Goal: Transaction & Acquisition: Purchase product/service

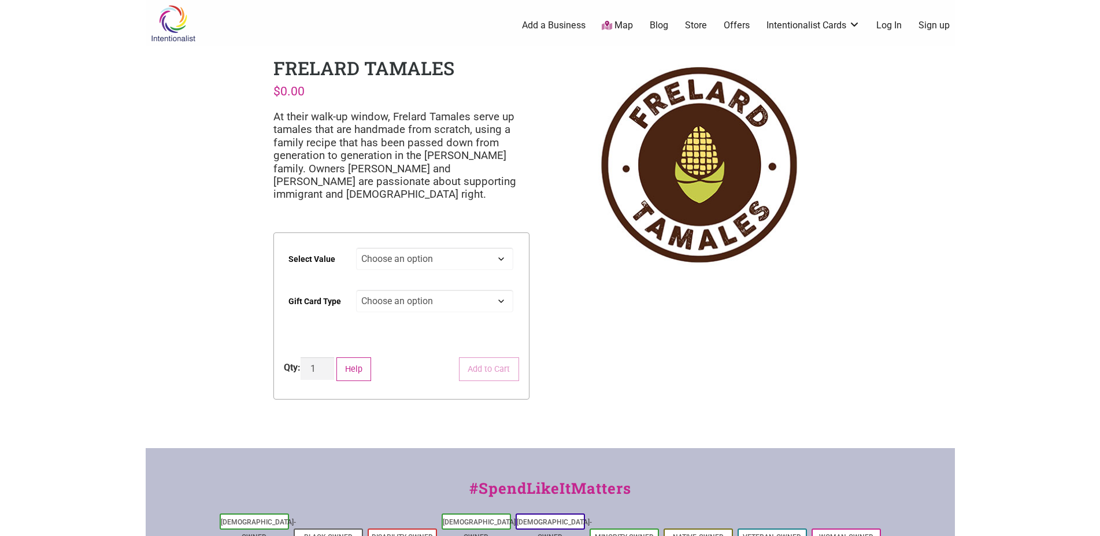
click at [356, 247] on select "Choose an option $25 $50 $100 $200 $500" at bounding box center [434, 258] width 157 height 23
select select "$200"
click at [356, 290] on select "Choose an option Physical" at bounding box center [434, 301] width 157 height 23
select select "Physical"
select select "$200"
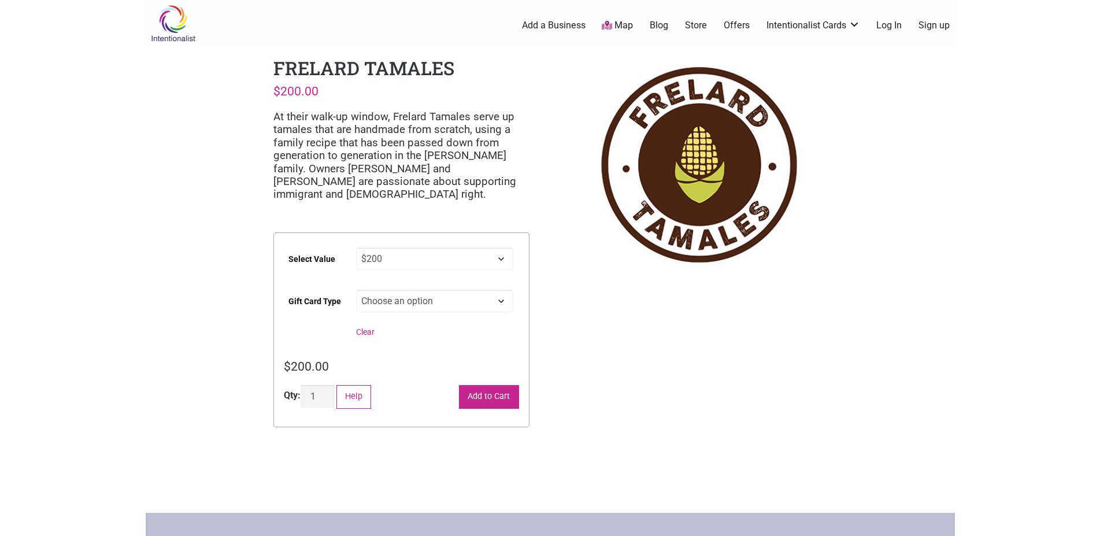
click at [485, 393] on button "Add to Cart" at bounding box center [489, 397] width 60 height 24
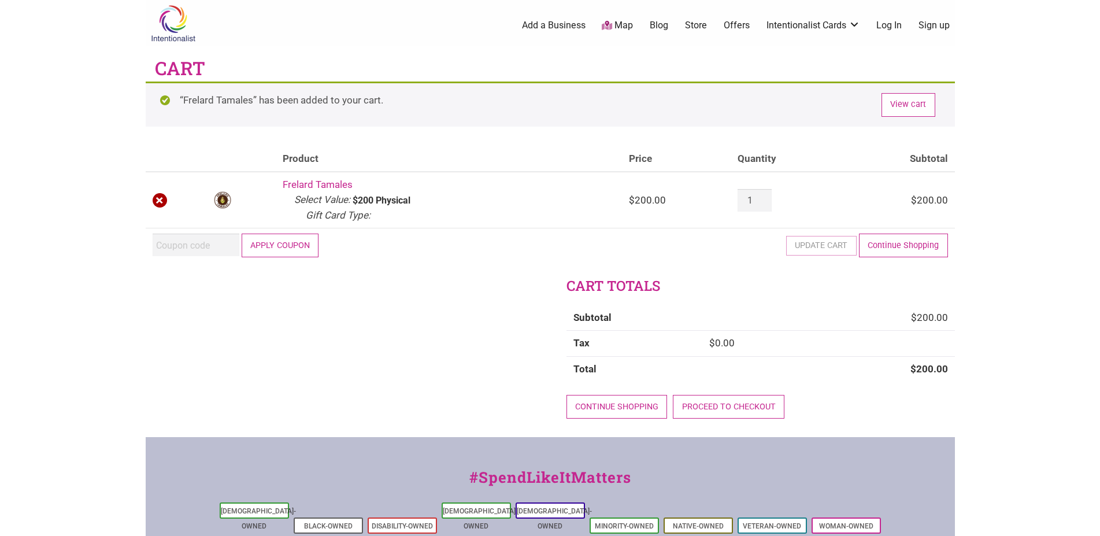
click at [164, 203] on link "×" at bounding box center [160, 200] width 15 height 15
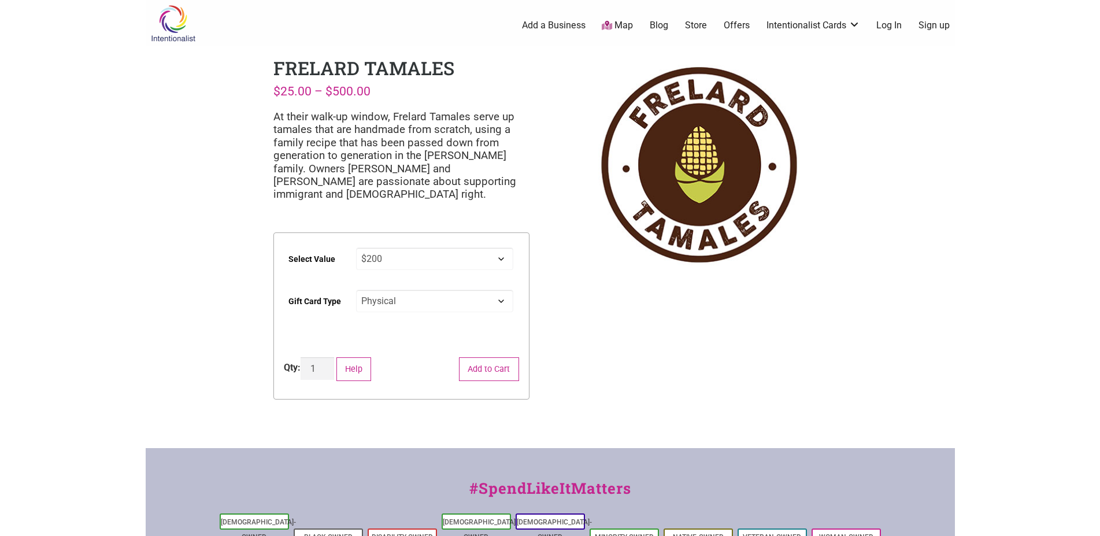
select select "$200"
select select "Physical"
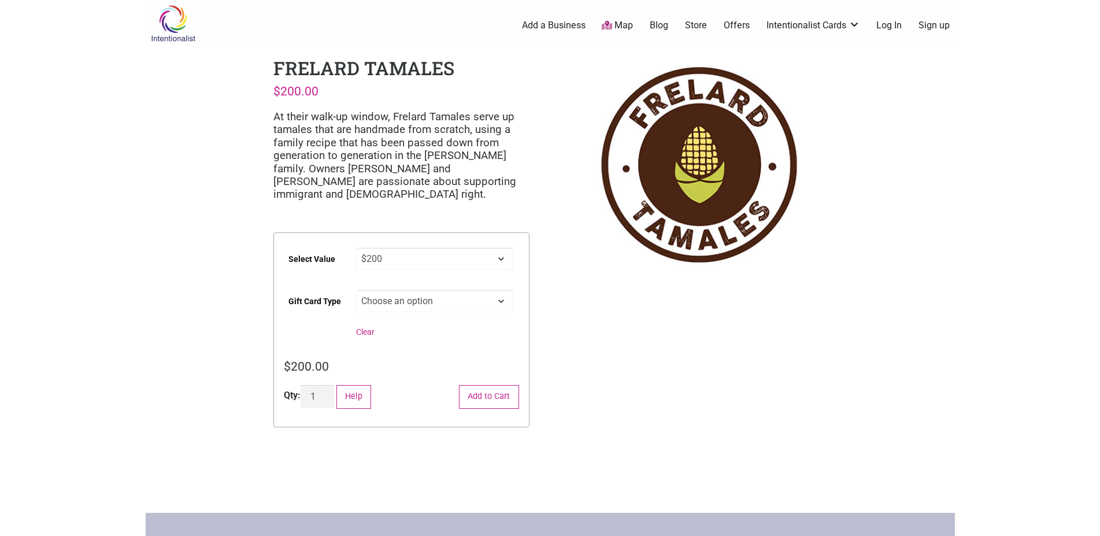
click at [356, 247] on select "Choose an option $25 $50 $100 $200 $500" at bounding box center [434, 258] width 157 height 23
select select "$100"
type input "2"
click at [325, 396] on input "2" at bounding box center [317, 396] width 34 height 23
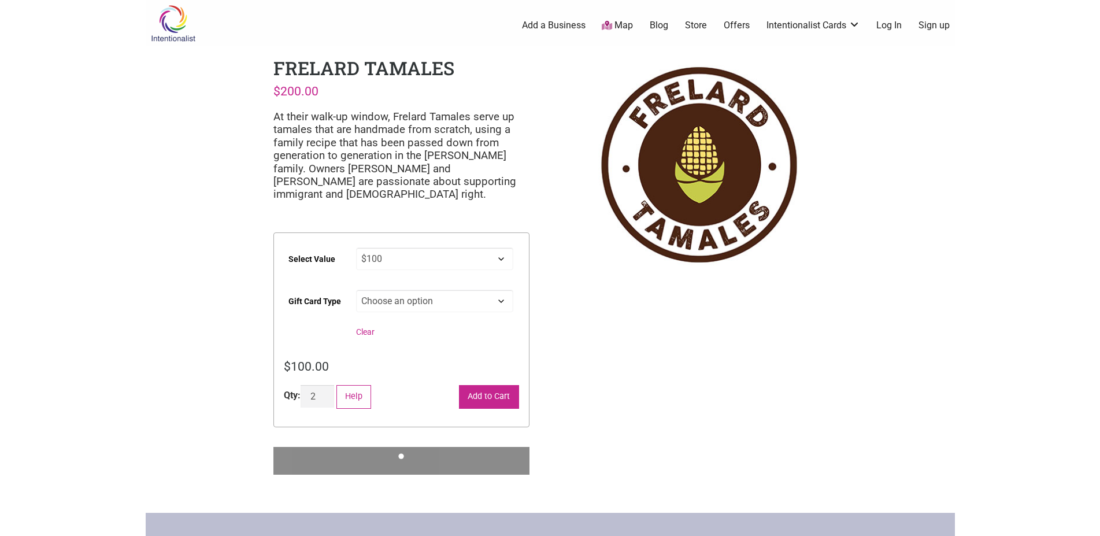
click at [502, 406] on button "Add to Cart" at bounding box center [489, 397] width 60 height 24
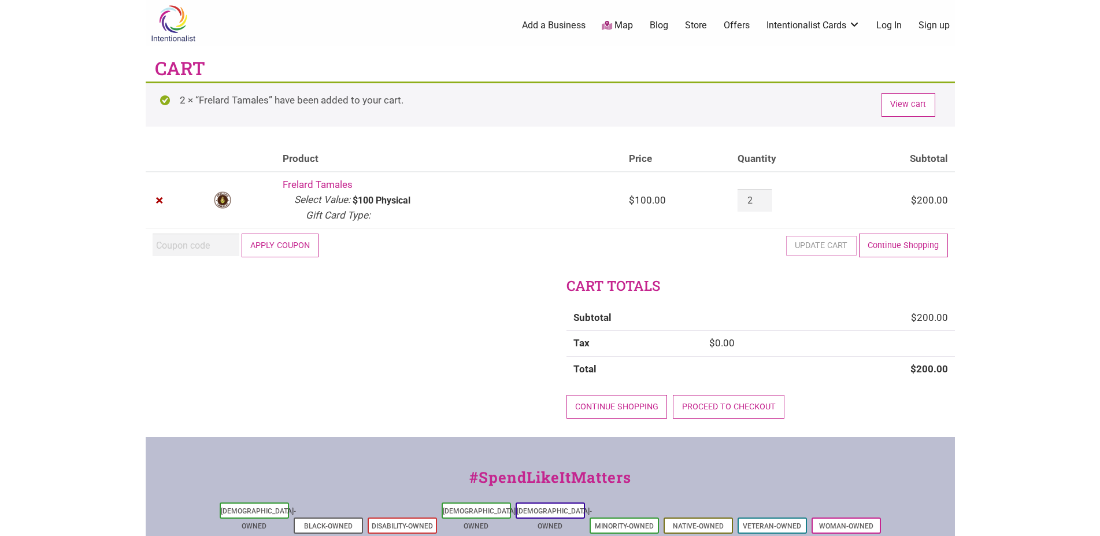
click at [320, 183] on link "Frelard Tamales" at bounding box center [318, 185] width 70 height 12
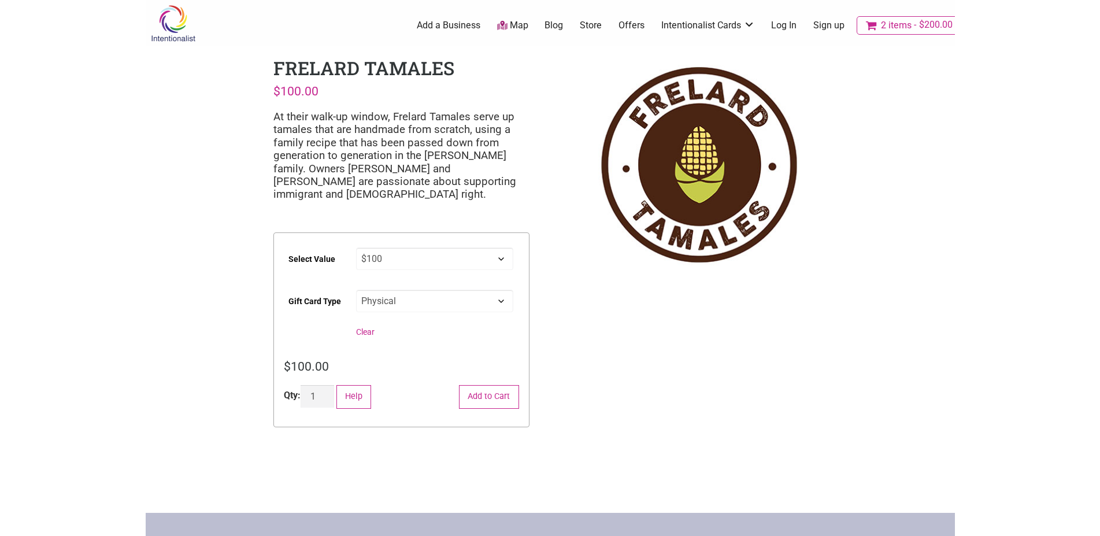
click at [356, 247] on select "Choose an option $25 $50 $100 $200 $500" at bounding box center [434, 258] width 157 height 23
select select "$50"
click at [488, 403] on button "Add to Cart" at bounding box center [489, 397] width 60 height 24
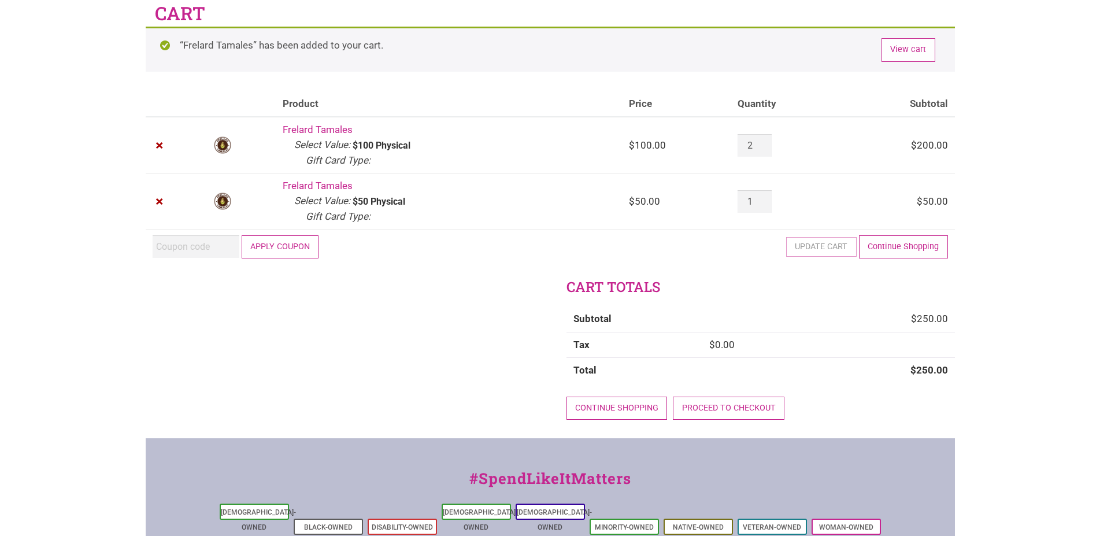
scroll to position [59, 0]
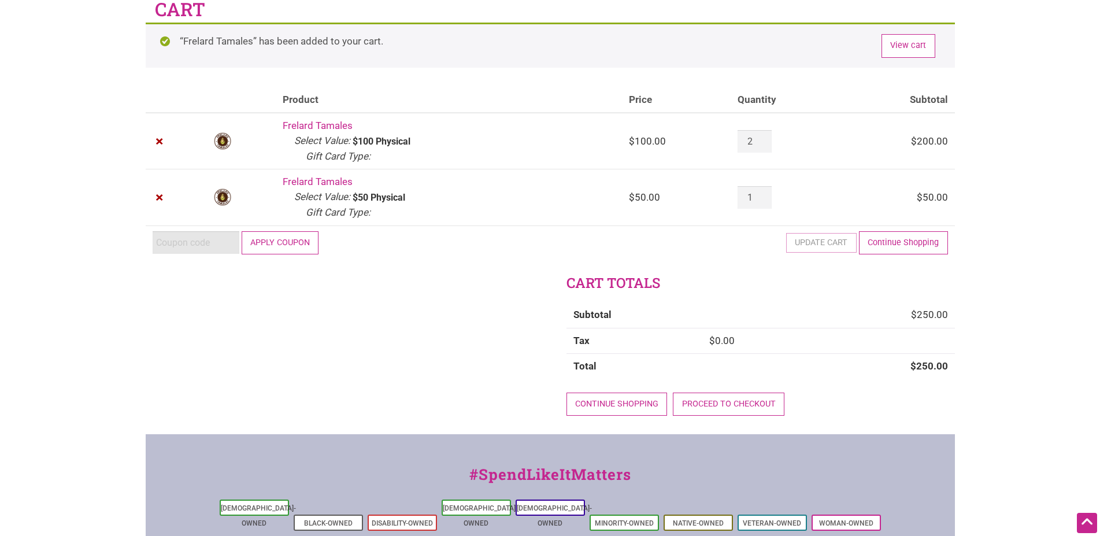
click at [202, 243] on input "Coupon:" at bounding box center [196, 242] width 87 height 23
paste input "2025JUNTOS"
type input "2025JUNTOS"
click at [280, 241] on button "Apply coupon" at bounding box center [280, 243] width 77 height 24
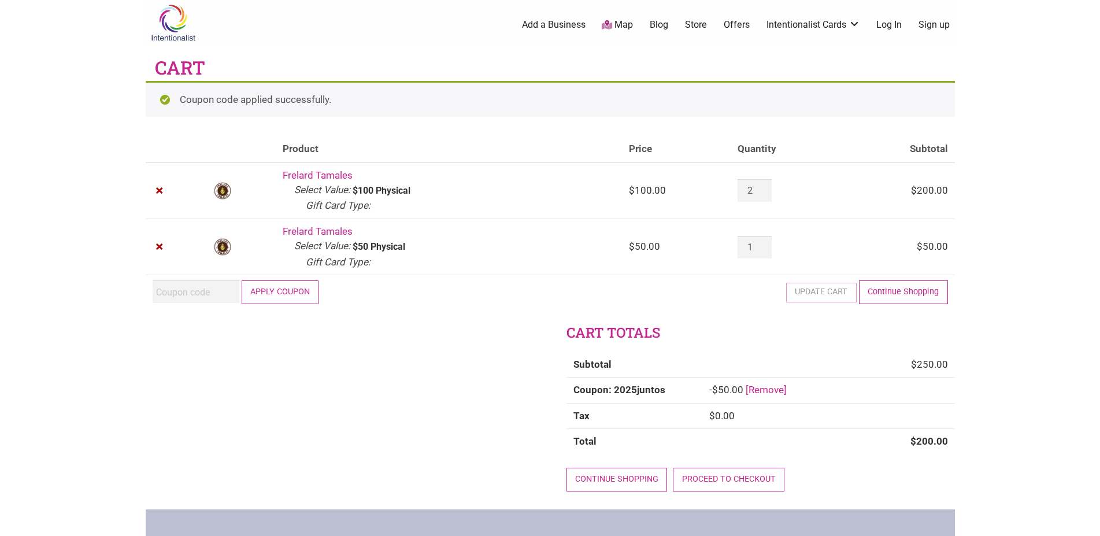
scroll to position [0, 0]
click at [703, 483] on link "Proceed to checkout" at bounding box center [729, 480] width 112 height 24
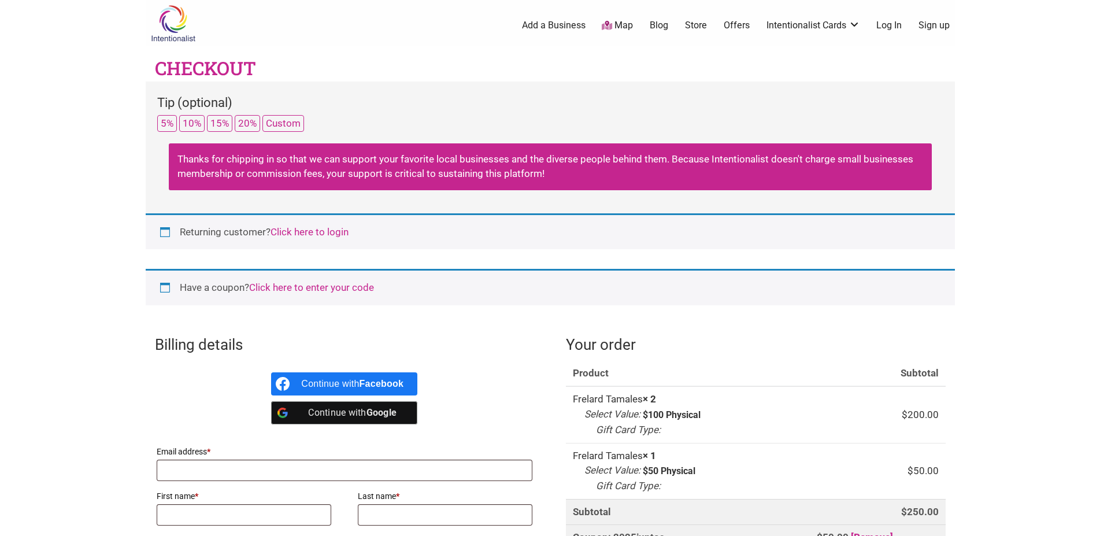
select select "US"
select select "WA"
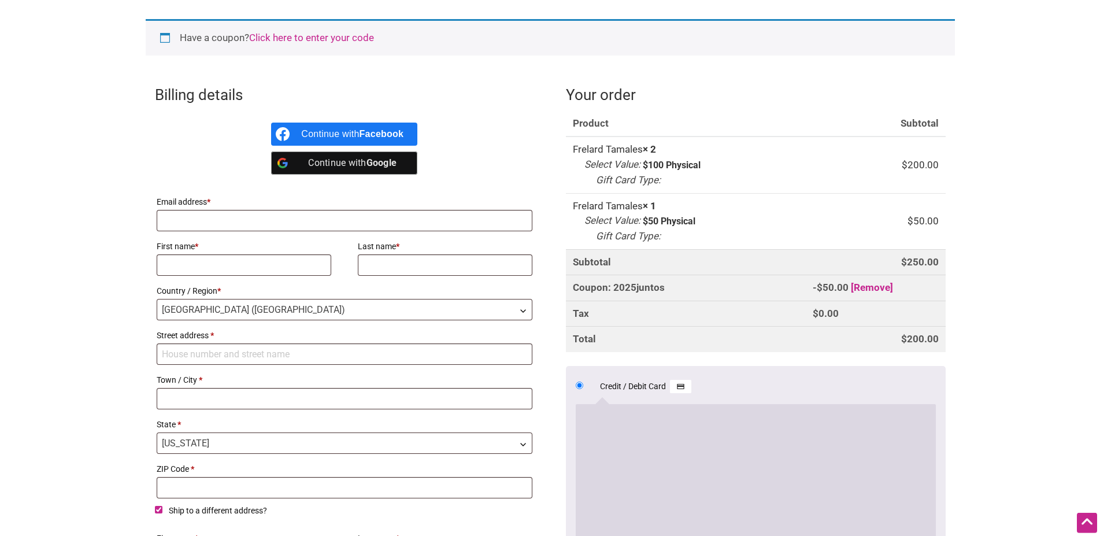
scroll to position [198, 0]
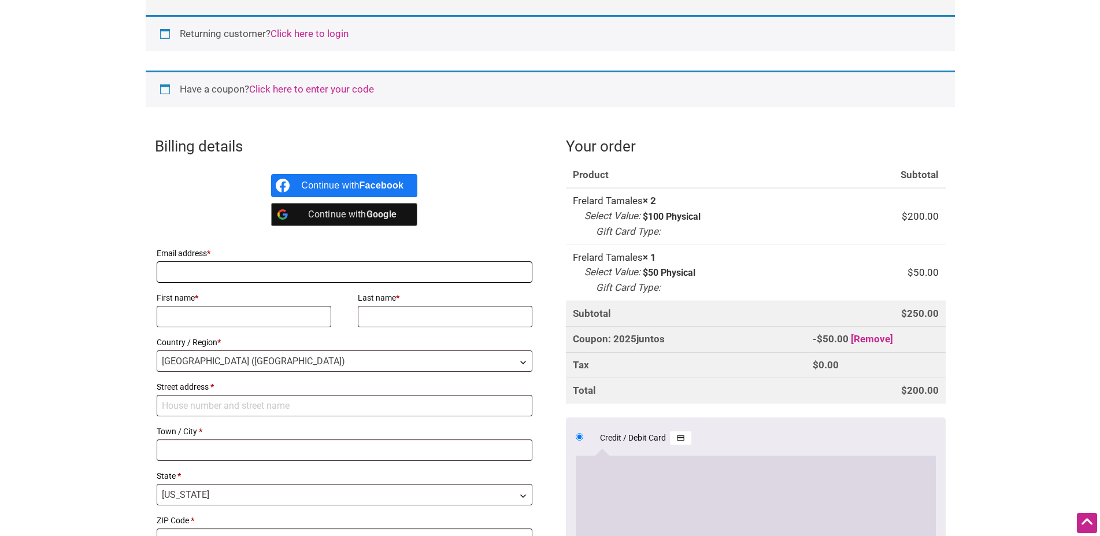
click at [234, 273] on input "Email address *" at bounding box center [345, 271] width 376 height 21
type input "jetroutt@yahoo.com"
type input "Jack"
type input "[PERSON_NAME]"
type input "South Hawk Dr"
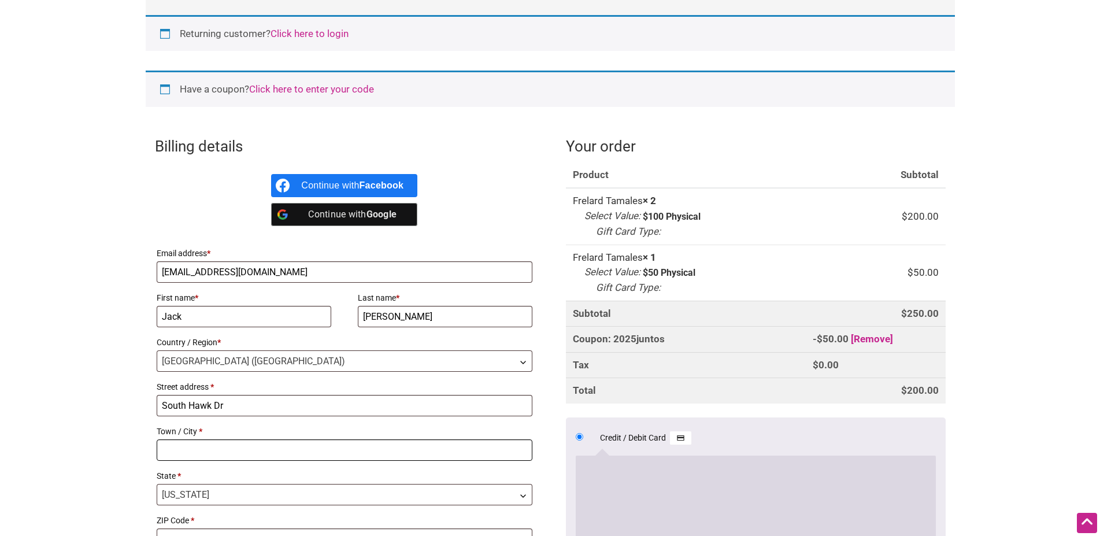
type input "[GEOGRAPHIC_DATA]"
select select "UT"
type input "84045-6021"
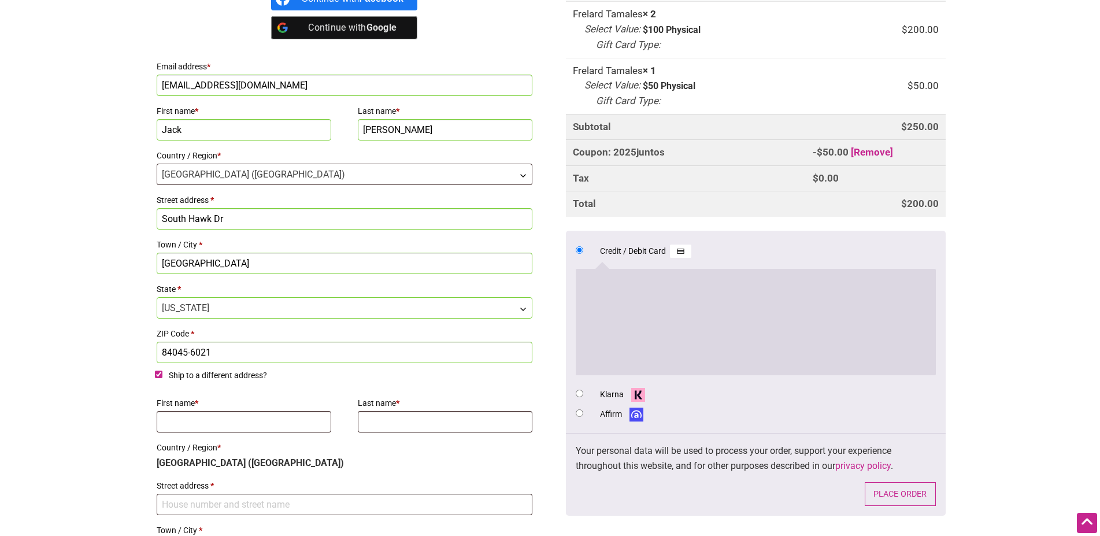
scroll to position [434, 0]
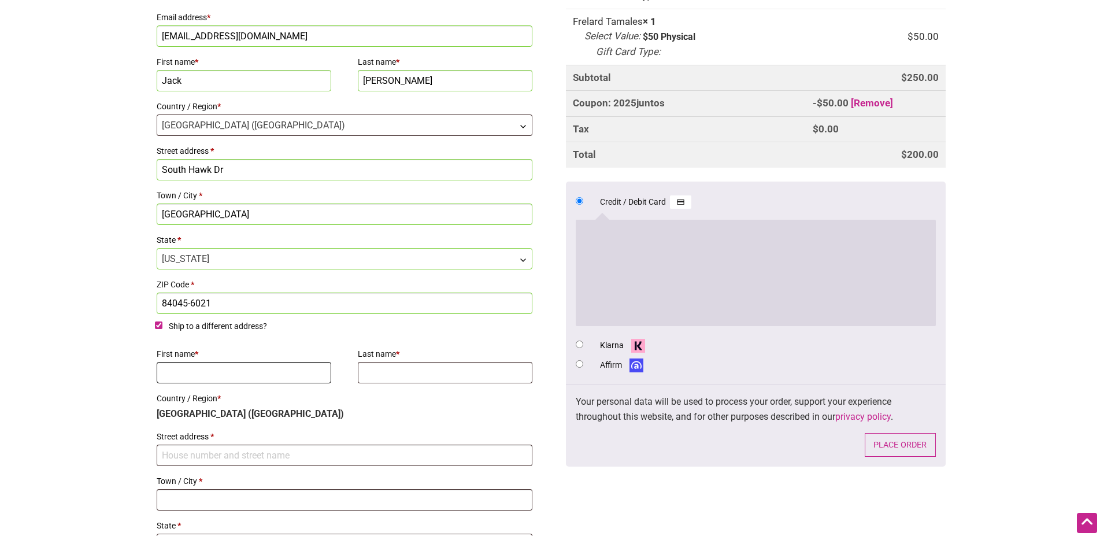
click at [224, 370] on input "First name *" at bounding box center [244, 372] width 175 height 21
click at [161, 326] on input "Ship to a different address?" at bounding box center [159, 325] width 8 height 8
checkbox input "false"
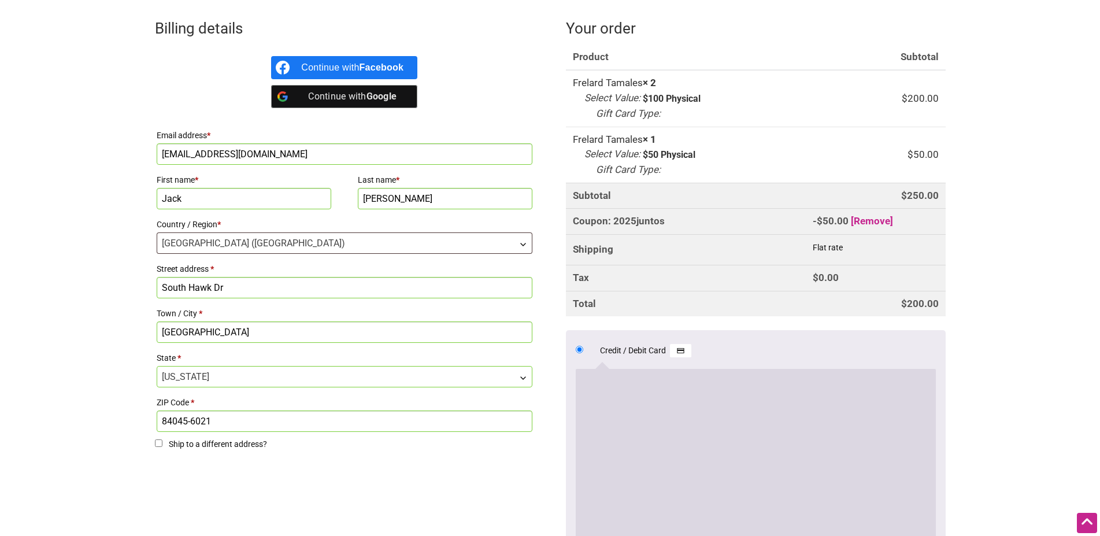
scroll to position [618, 0]
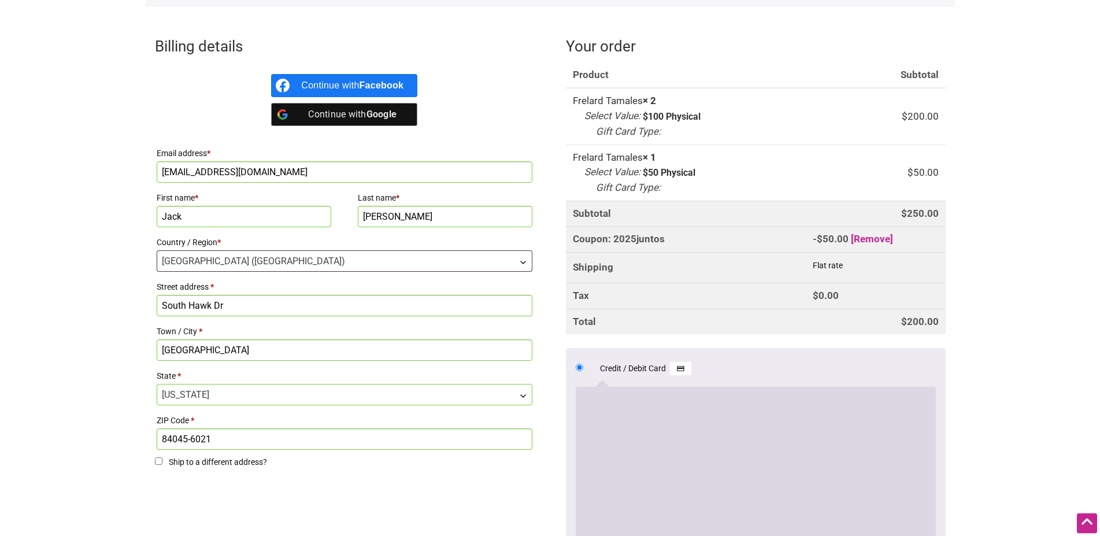
scroll to position [264, 0]
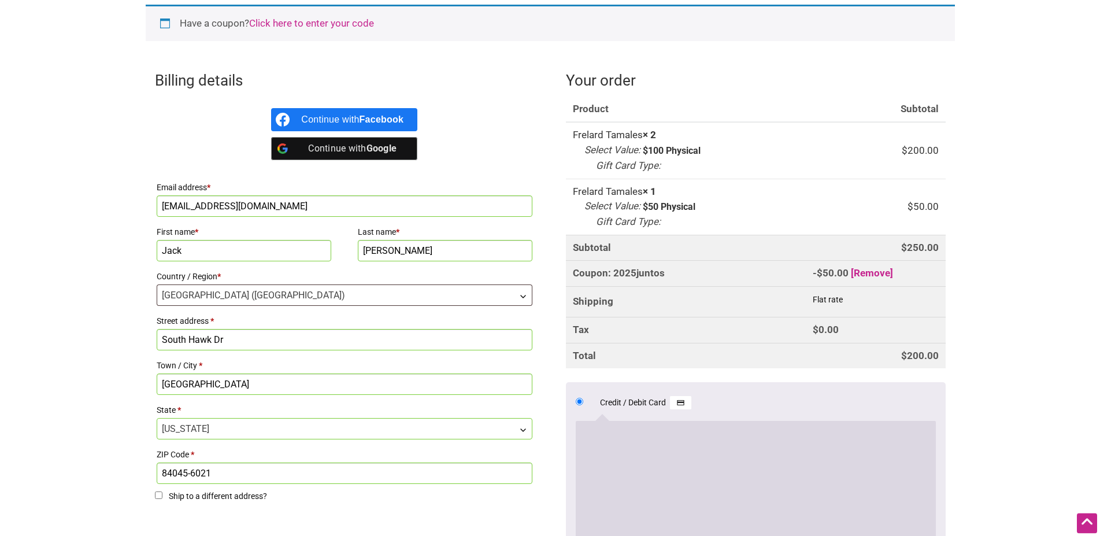
click at [161, 339] on input "South Hawk Dr" at bounding box center [345, 339] width 376 height 21
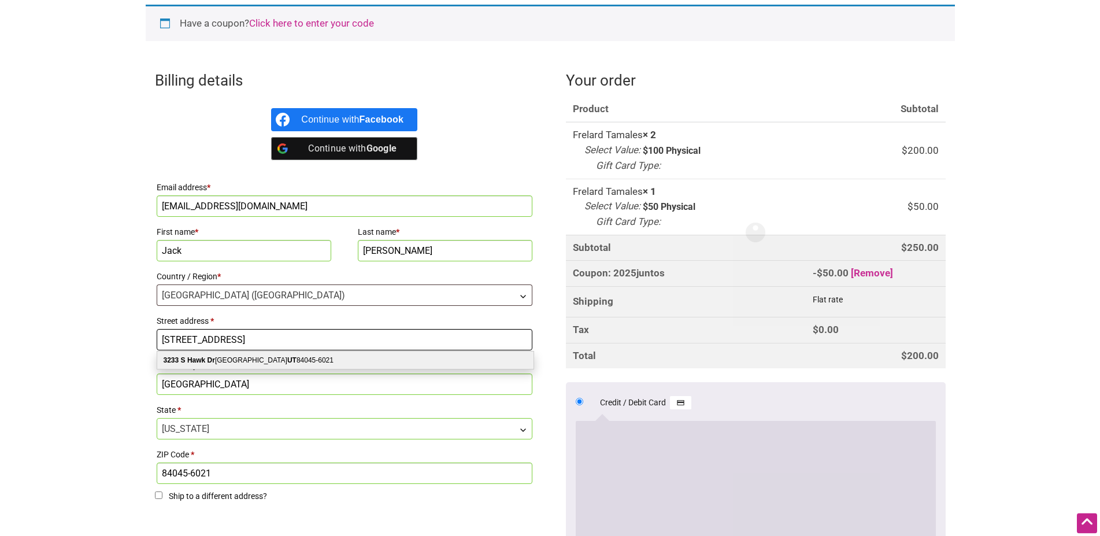
type input "[STREET_ADDRESS]"
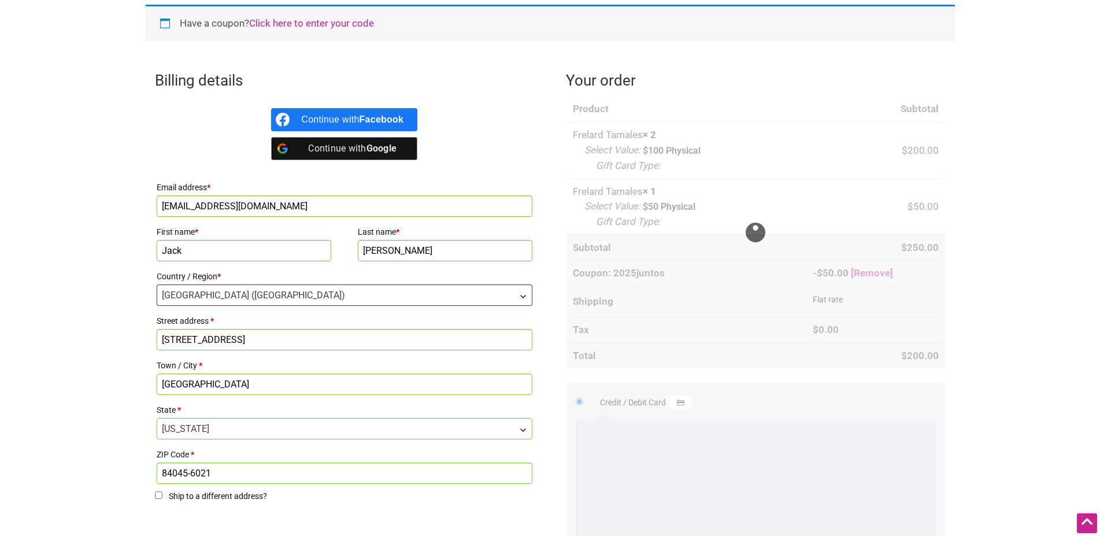
click at [72, 272] on html "× Menu 3 Add a Business Map Blog Store Offers Intentionalist Cards Buy Black Ca…" at bounding box center [550, 4] width 1100 height 536
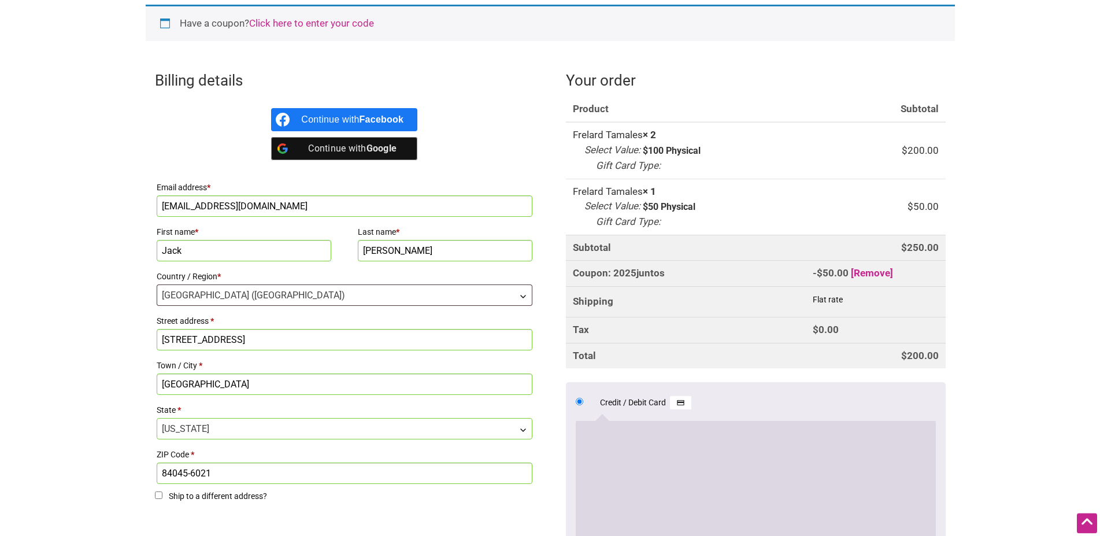
click at [240, 387] on input "Saratoga Springs" at bounding box center [345, 383] width 376 height 21
type input "Saratoga Springs"
click at [235, 475] on input "84045-6021" at bounding box center [345, 472] width 376 height 21
type input "84045"
click at [123, 272] on html "× Menu 3 Add a Business Map Blog Store Offers Intentionalist Cards Buy Black Ca…" at bounding box center [550, 4] width 1100 height 536
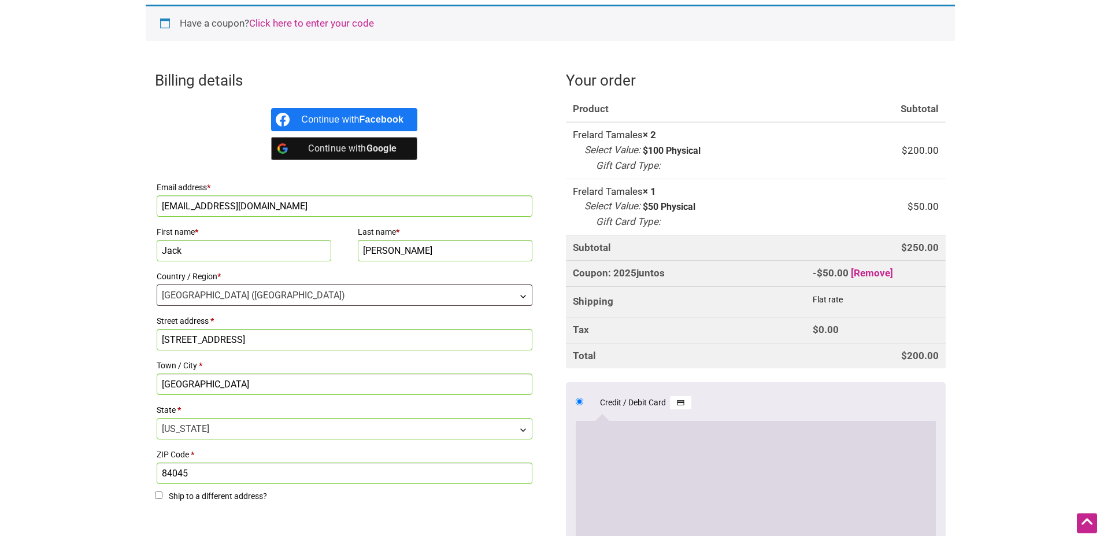
click at [212, 247] on input "Jack" at bounding box center [244, 250] width 175 height 21
type input "Jack"
drag, startPoint x: 432, startPoint y: 247, endPoint x: 425, endPoint y: 247, distance: 6.4
click at [429, 247] on input "Troutt" at bounding box center [445, 250] width 175 height 21
type input "Troutt"
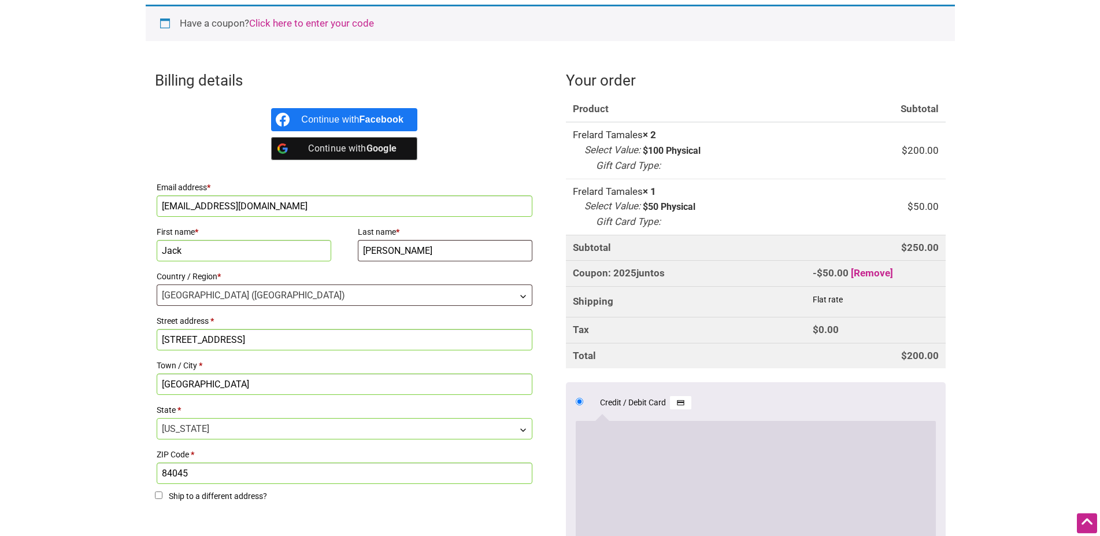
click at [290, 205] on input "[EMAIL_ADDRESS][DOMAIN_NAME]" at bounding box center [345, 205] width 376 height 21
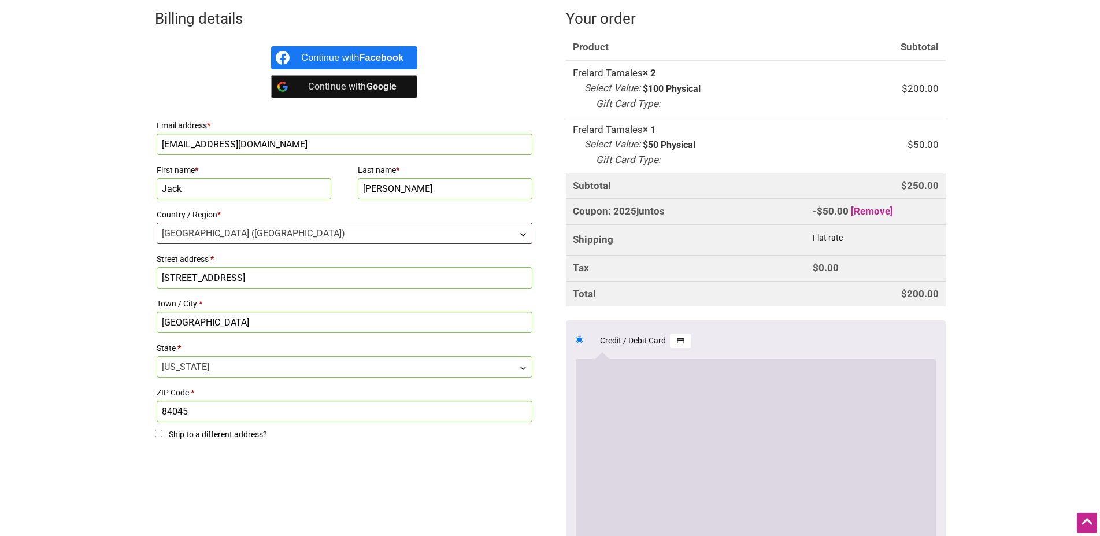
scroll to position [295, 0]
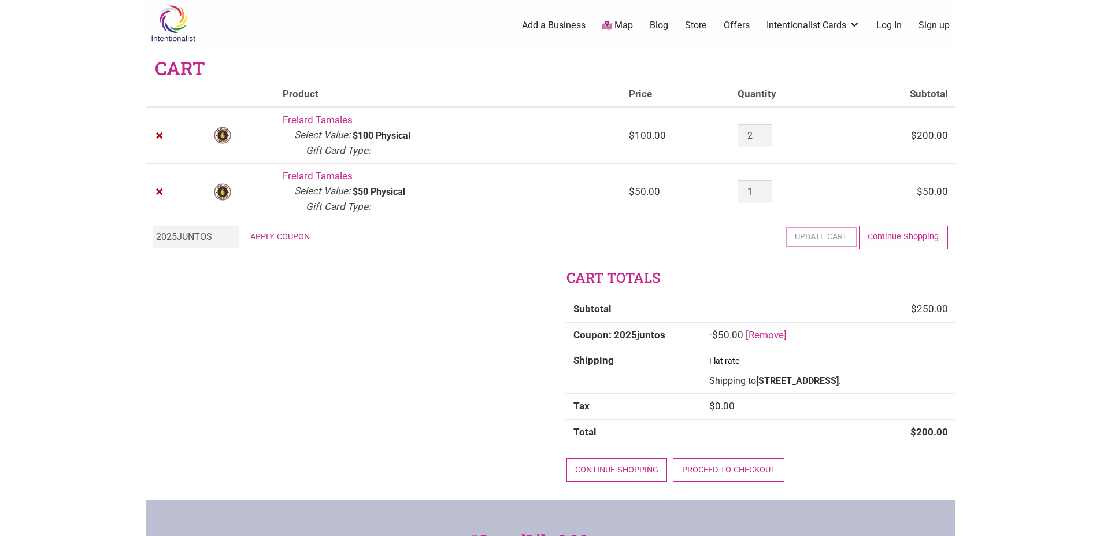
click at [402, 112] on td "Frelard Tamales Select Value: $100 Gift Card Type: Physical" at bounding box center [449, 135] width 346 height 56
click at [329, 117] on link "Frelard Tamales" at bounding box center [318, 120] width 70 height 12
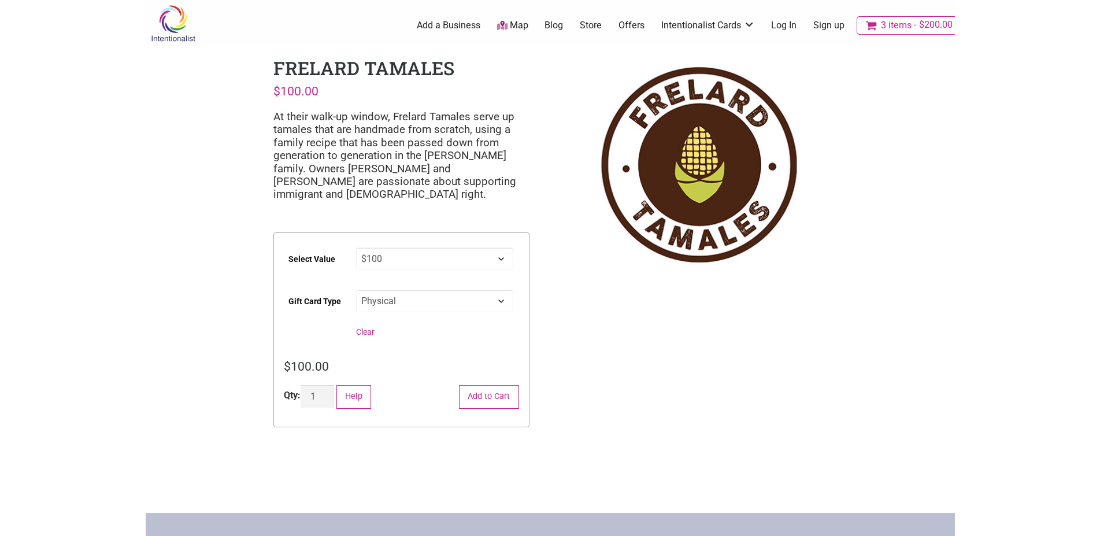
click at [356, 247] on select "Choose an option $25 $50 $100 $200 $500" at bounding box center [434, 258] width 157 height 23
select select "$200"
click at [473, 389] on button "Add to Cart" at bounding box center [489, 397] width 60 height 24
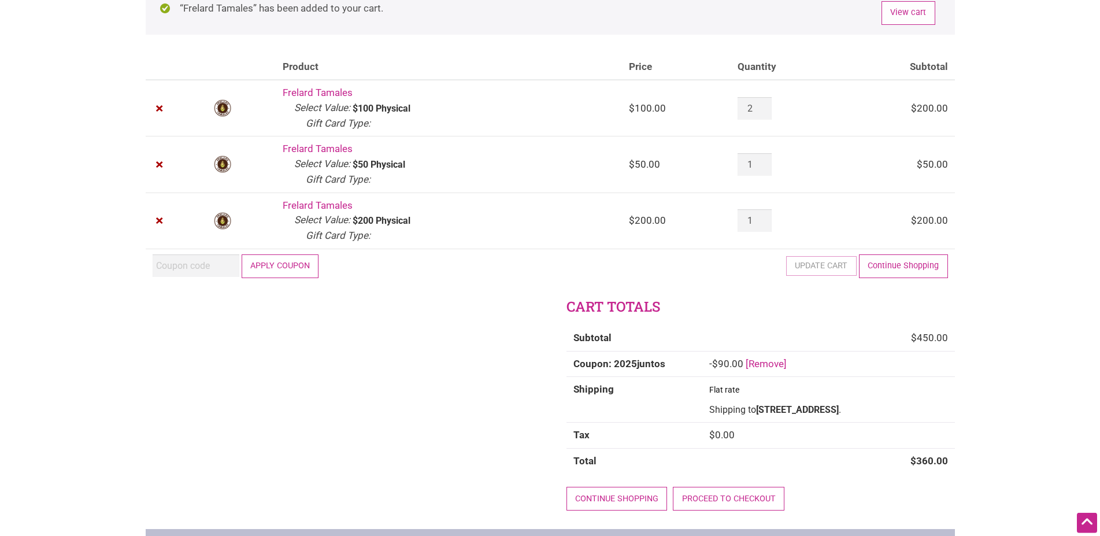
scroll to position [59, 0]
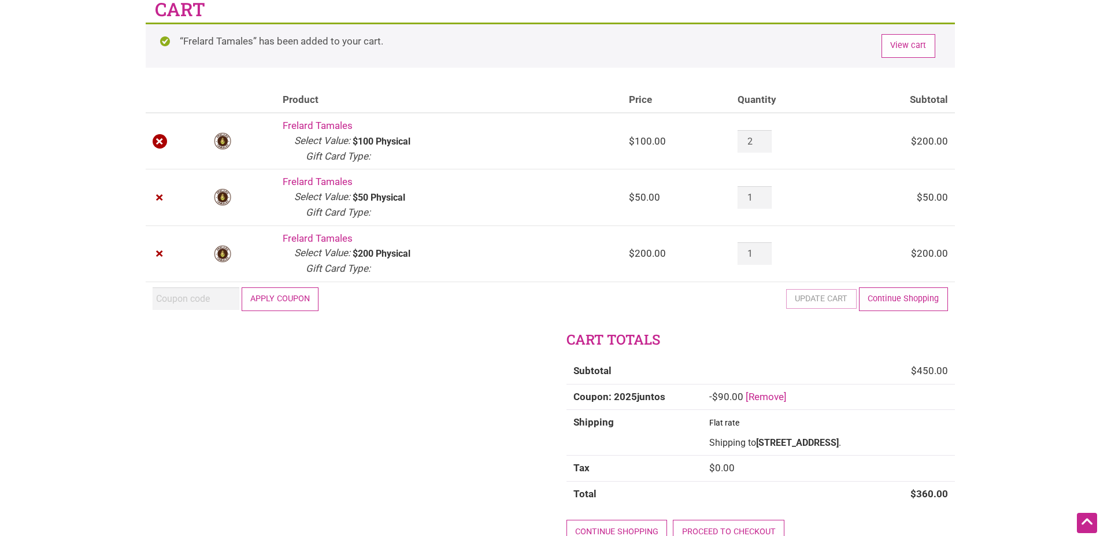
click at [159, 139] on link "×" at bounding box center [160, 141] width 15 height 15
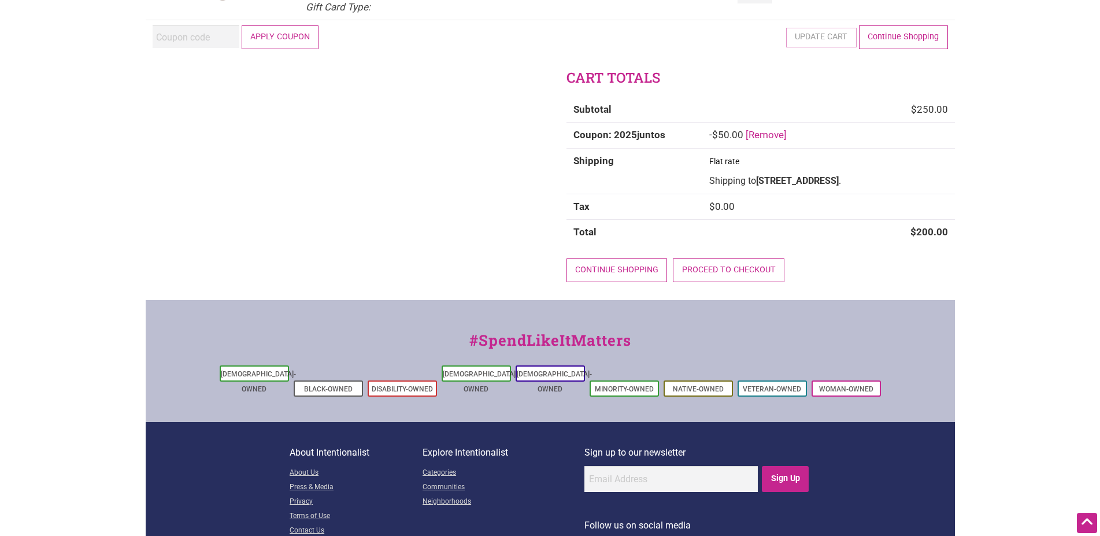
scroll to position [259, 0]
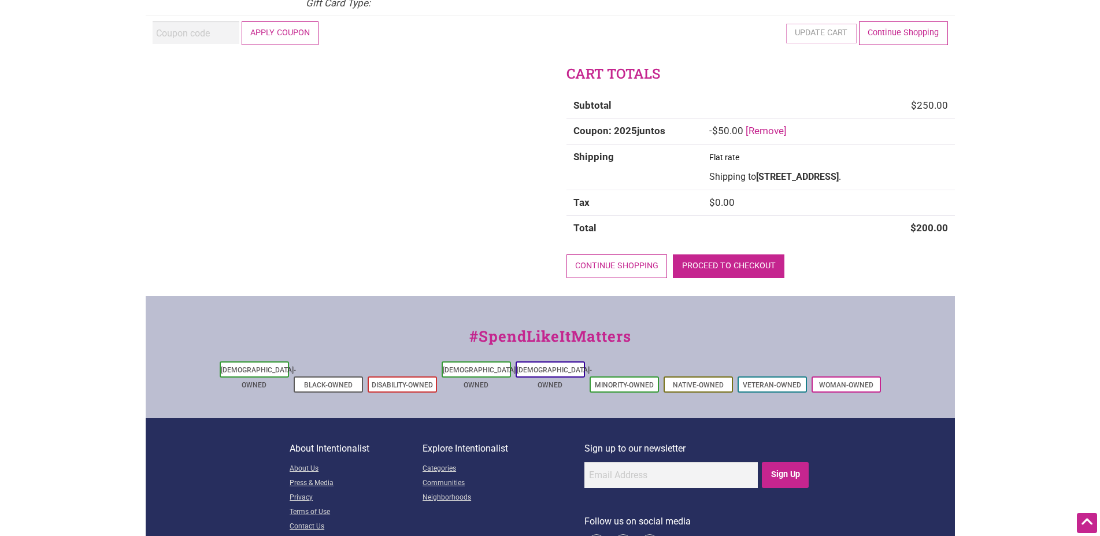
click at [721, 278] on link "Proceed to checkout" at bounding box center [729, 266] width 112 height 24
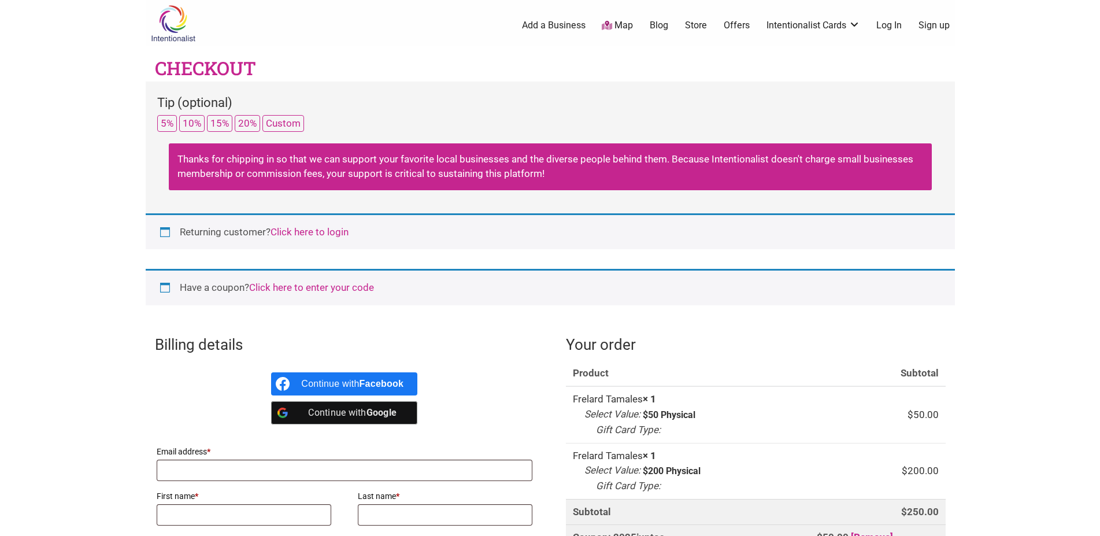
select select "US"
select select "UT"
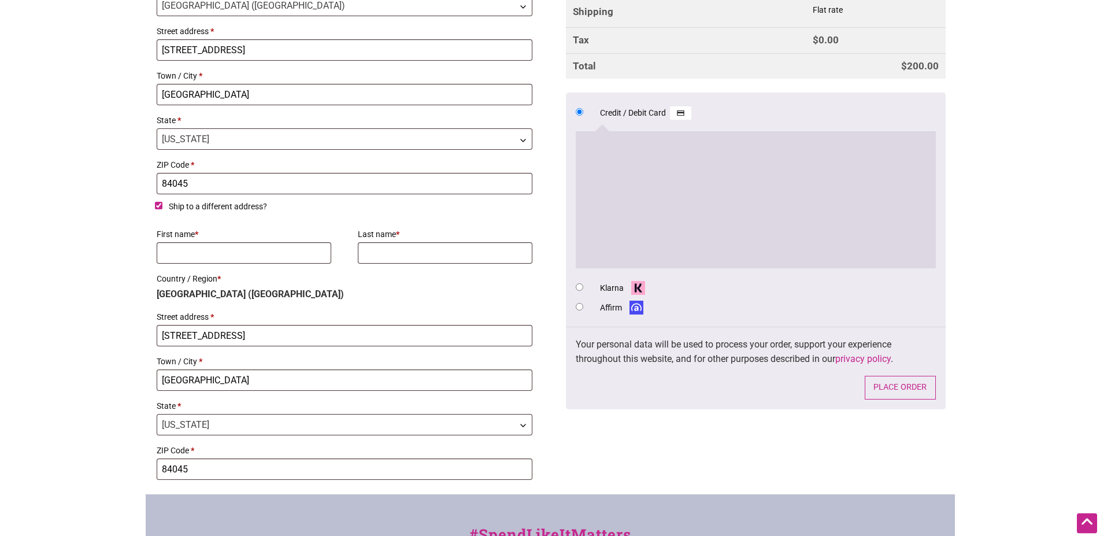
scroll to position [648, 0]
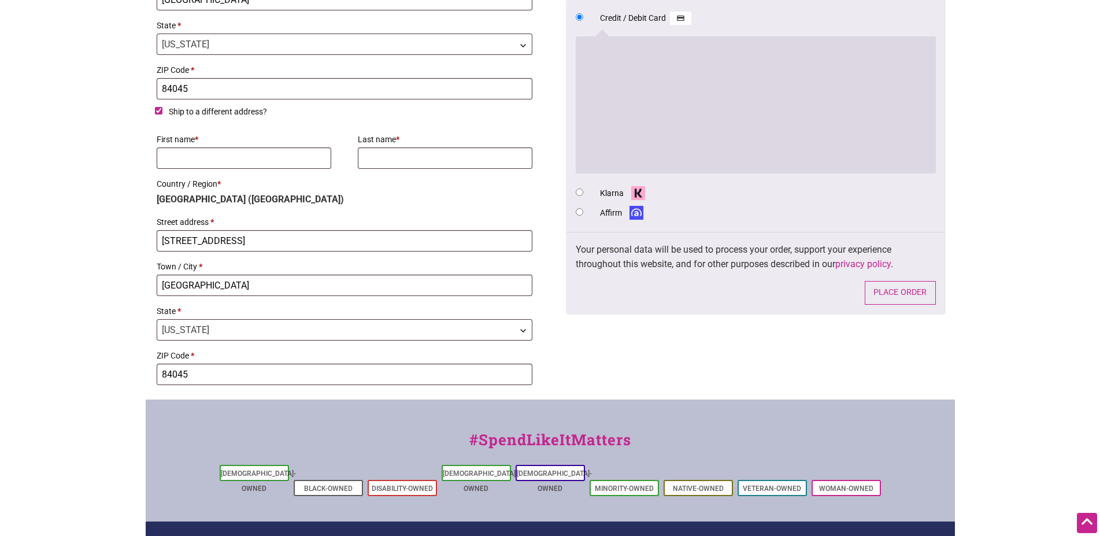
click at [159, 113] on input "Ship to a different address?" at bounding box center [159, 111] width 8 height 8
checkbox input "false"
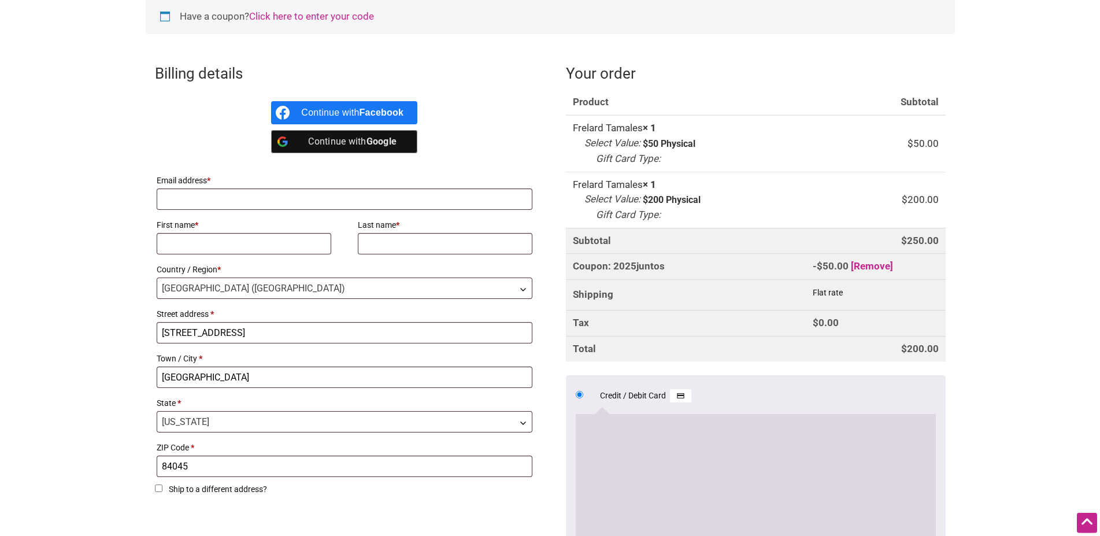
scroll to position [236, 0]
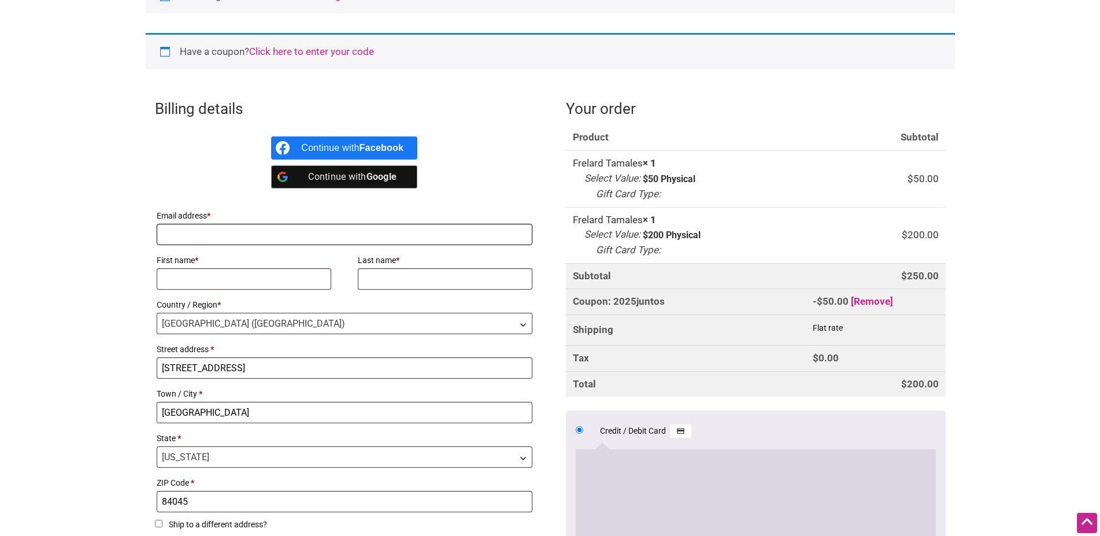
click at [169, 244] on input "Email address *" at bounding box center [345, 234] width 376 height 21
type input "[EMAIL_ADDRESS][DOMAIN_NAME]"
type input "Jack"
type input "[PERSON_NAME]"
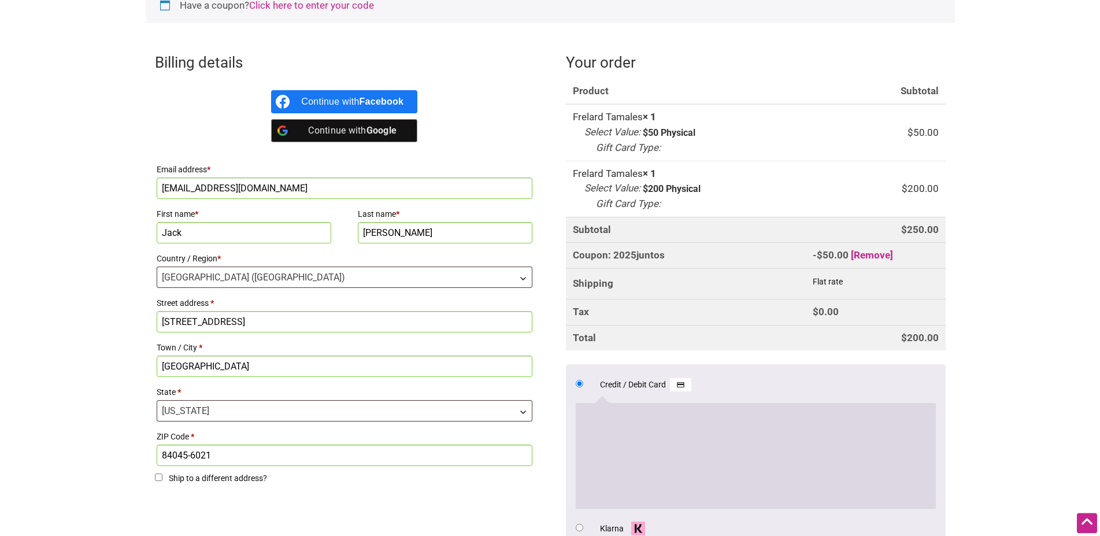
scroll to position [295, 0]
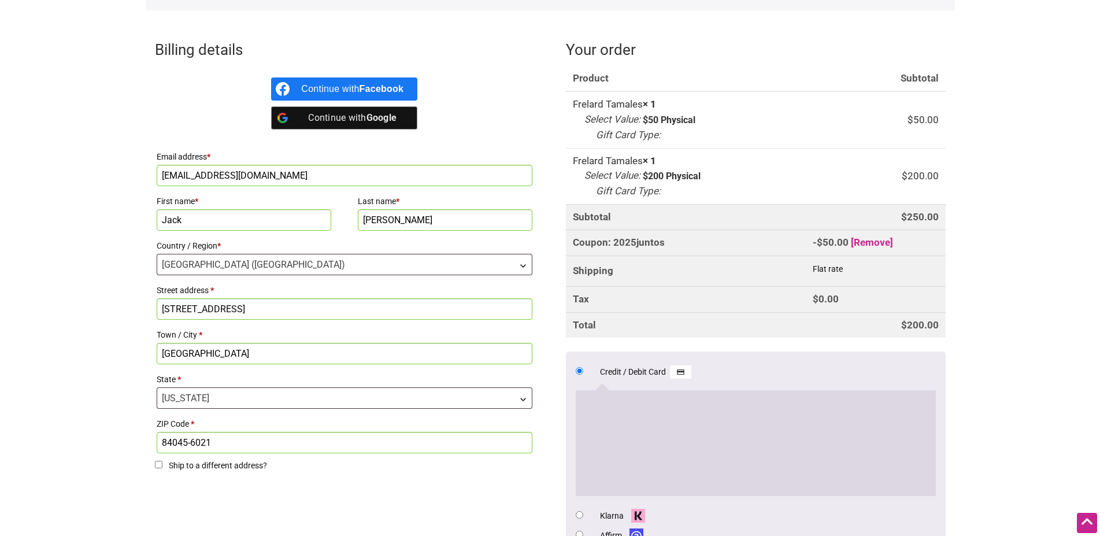
drag, startPoint x: 187, startPoint y: 441, endPoint x: 268, endPoint y: 440, distance: 80.9
click at [266, 441] on input "84045-6021" at bounding box center [345, 442] width 376 height 21
type input "84045"
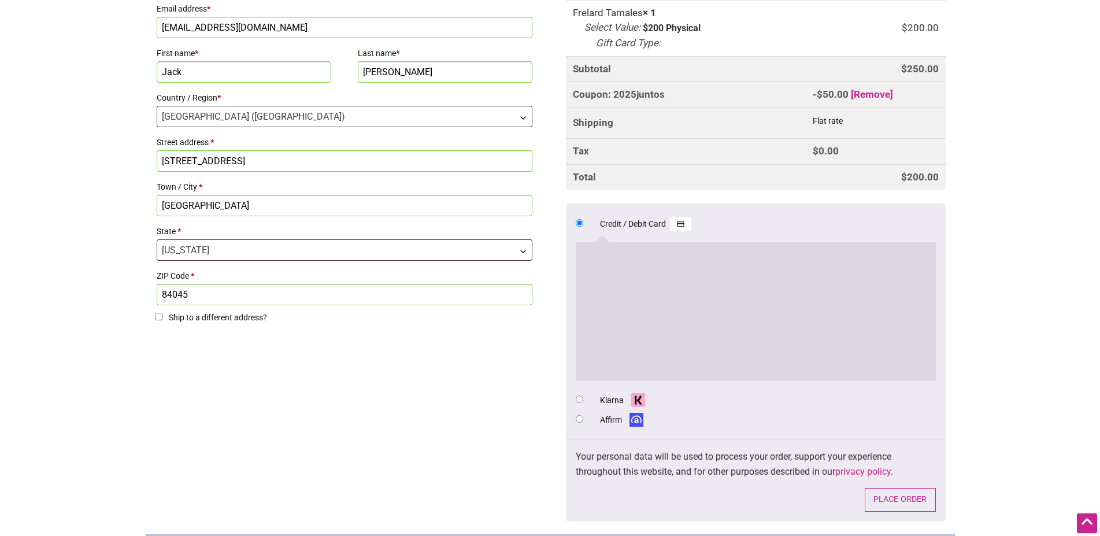
scroll to position [454, 0]
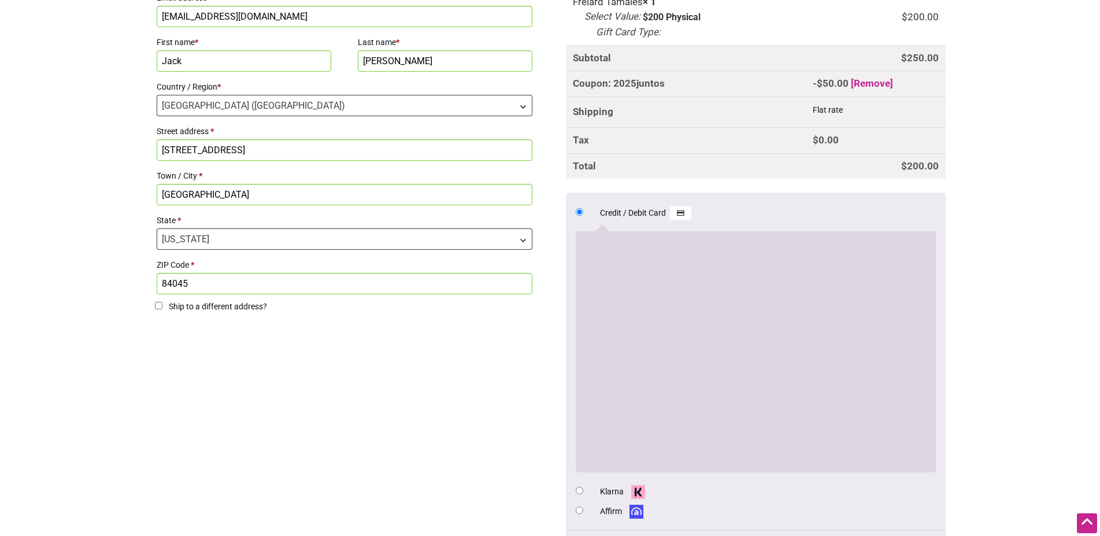
click at [525, 411] on div "Billing details Continue with Facebook Continue with Google Email address * jet…" at bounding box center [550, 248] width 809 height 755
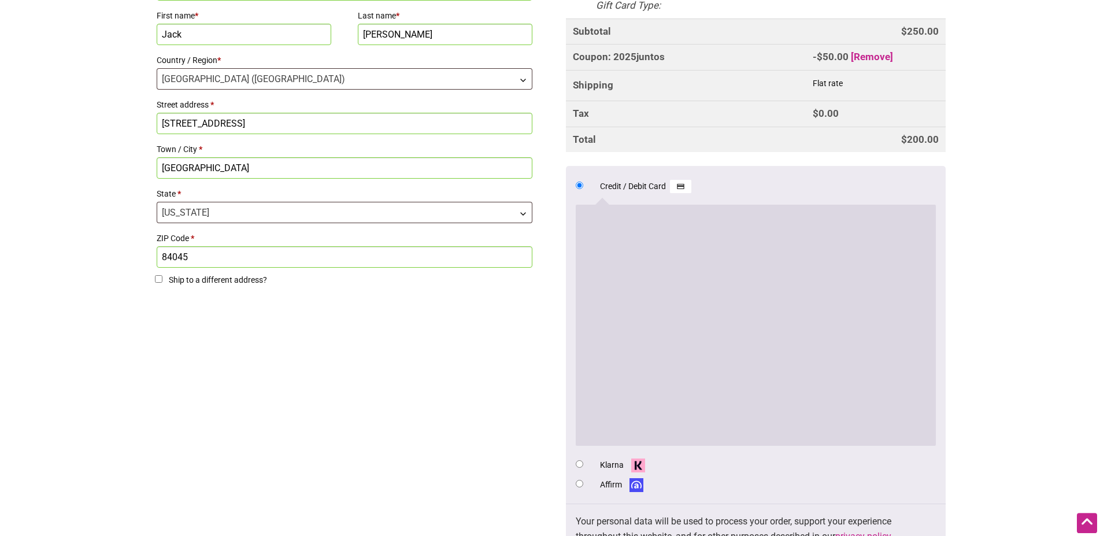
scroll to position [648, 0]
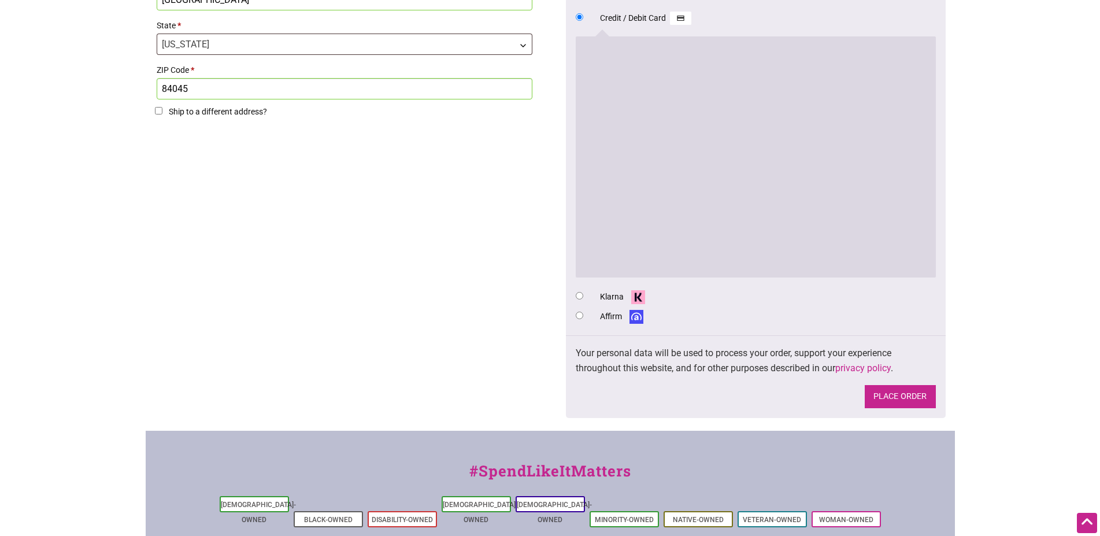
click at [899, 396] on button "Place order" at bounding box center [899, 397] width 71 height 24
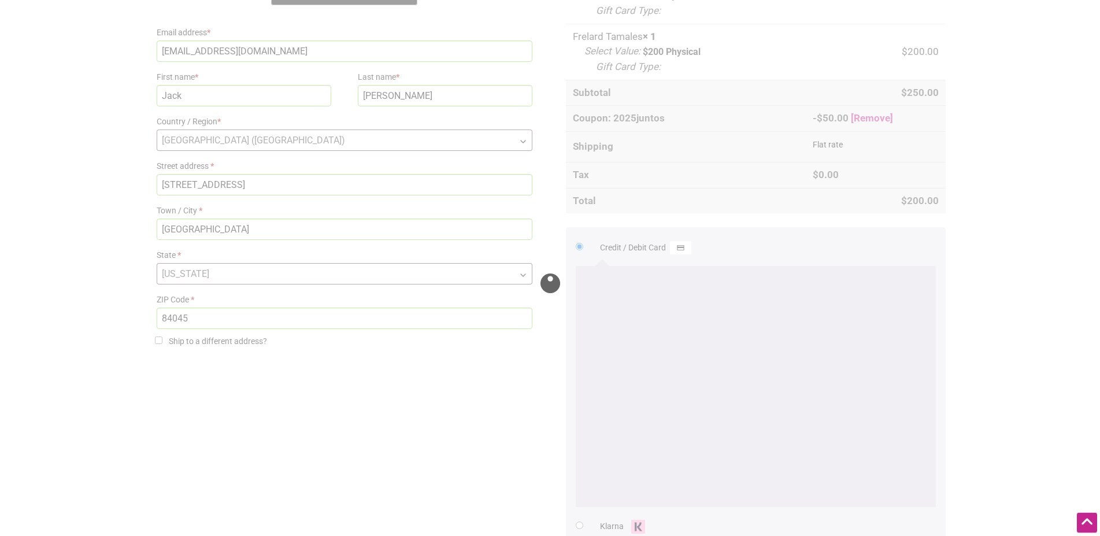
scroll to position [413, 0]
